Goal: Navigation & Orientation: Understand site structure

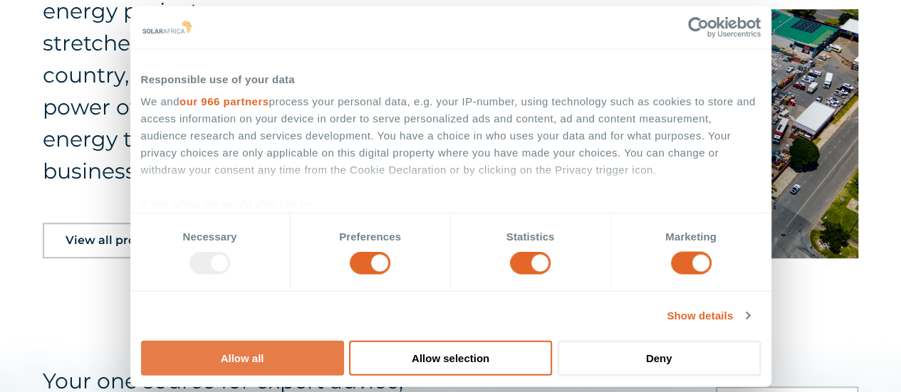
click at [344, 340] on button "Allow all" at bounding box center [242, 357] width 203 height 35
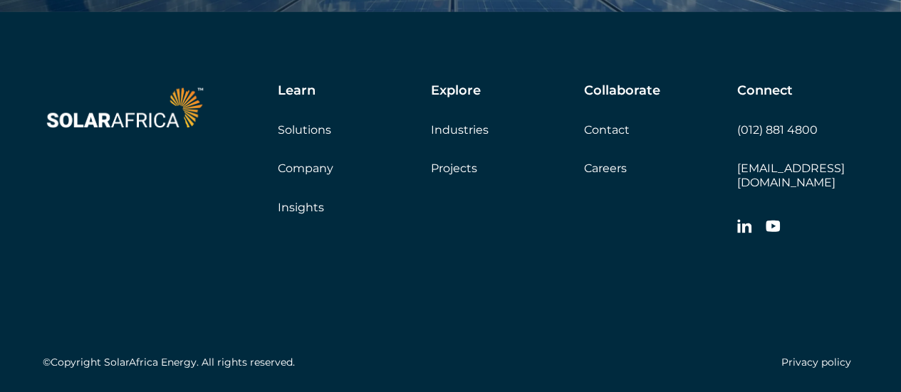
scroll to position [4750, 0]
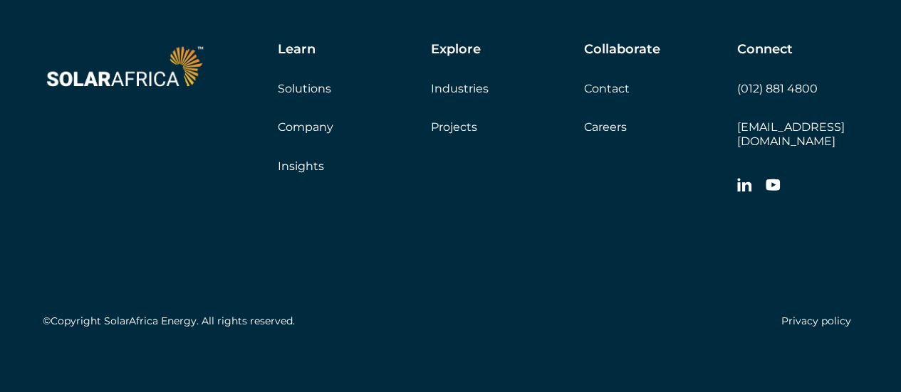
click at [302, 129] on link "Company" at bounding box center [306, 127] width 56 height 14
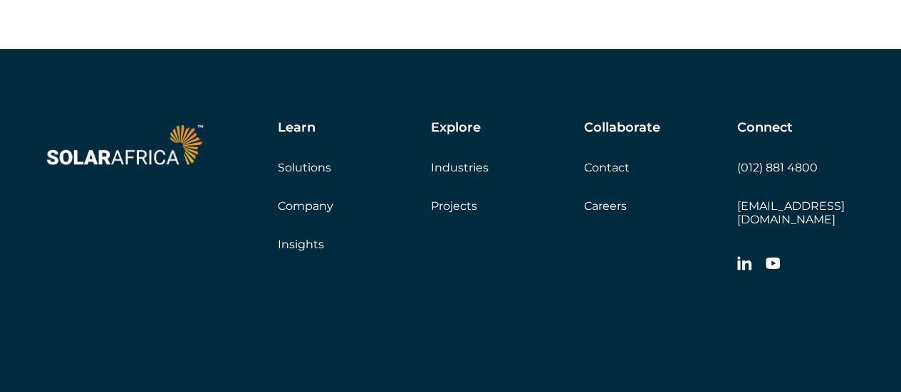
scroll to position [5269, 0]
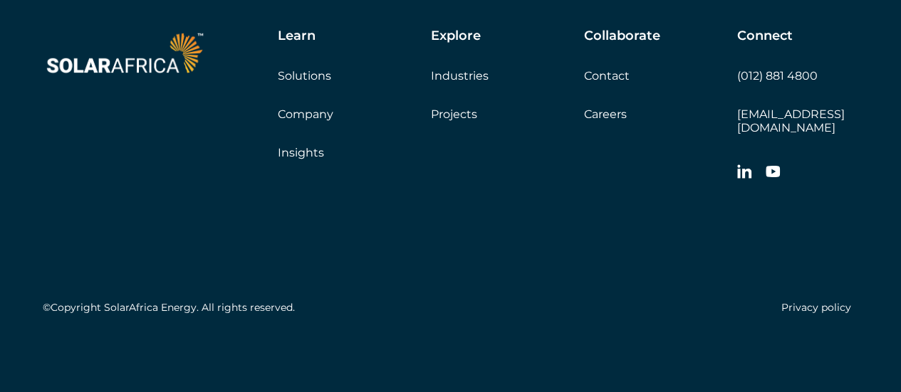
click at [453, 121] on link "Projects" at bounding box center [454, 115] width 46 height 14
